Goal: Transaction & Acquisition: Purchase product/service

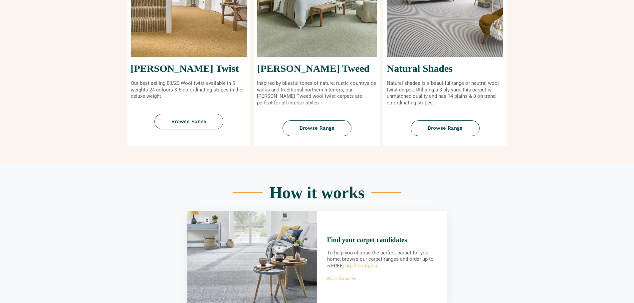
scroll to position [340, 0]
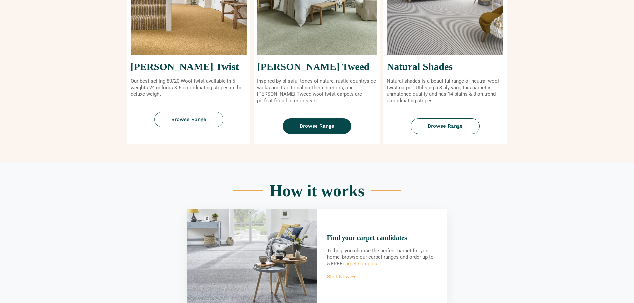
click at [320, 123] on link "Browse Range" at bounding box center [316, 126] width 69 height 16
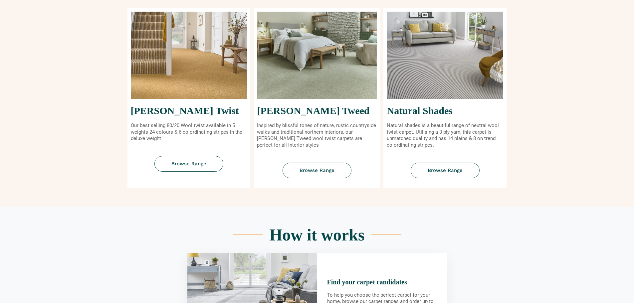
scroll to position [300, 0]
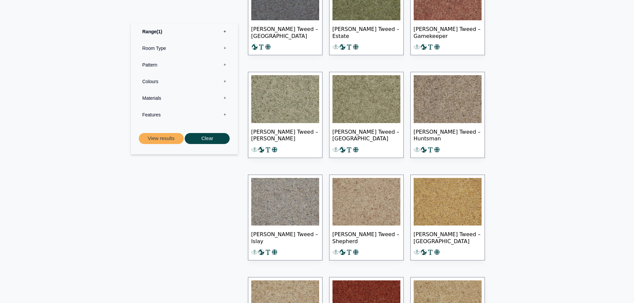
scroll to position [345, 0]
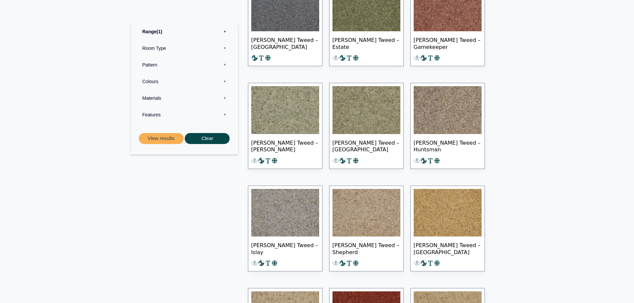
click at [299, 206] on img at bounding box center [285, 213] width 68 height 48
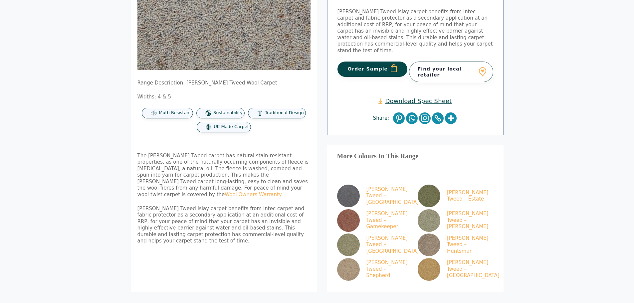
scroll to position [181, 0]
